Goal: Task Accomplishment & Management: Manage account settings

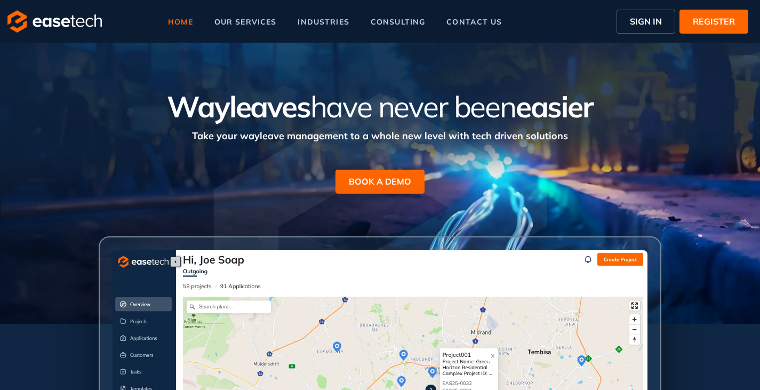
click at [637, 19] on span "SIGN IN" at bounding box center [646, 21] width 32 height 13
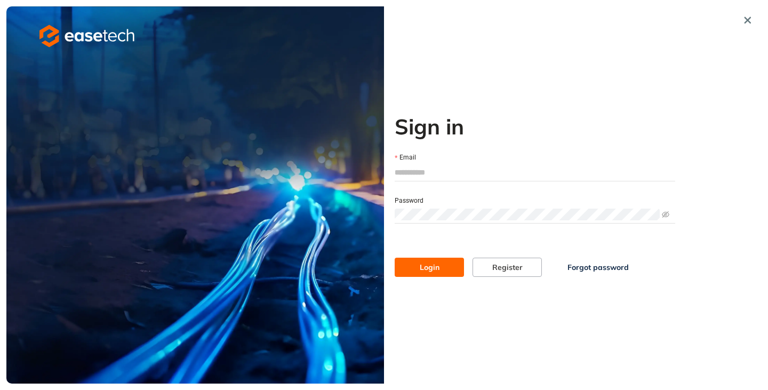
click at [399, 177] on input "Email" at bounding box center [535, 172] width 281 height 16
type input "**********"
click at [423, 268] on span "Login" at bounding box center [430, 267] width 20 height 12
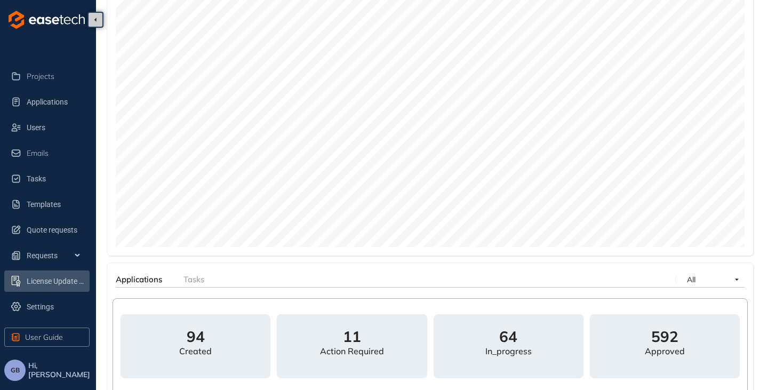
scroll to position [77, 0]
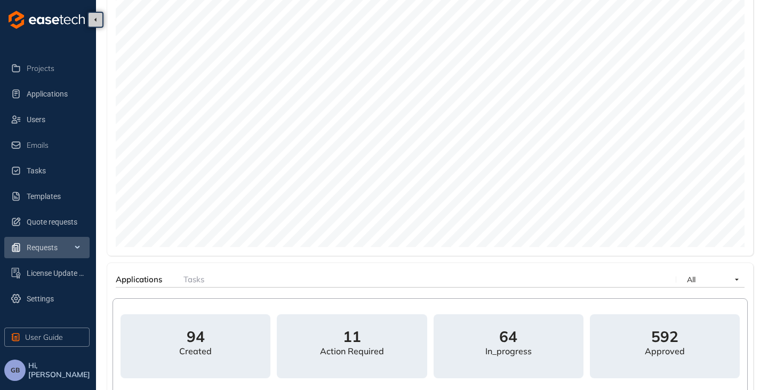
click at [66, 251] on span "Requests" at bounding box center [57, 247] width 61 height 21
